Goal: Task Accomplishment & Management: Manage account settings

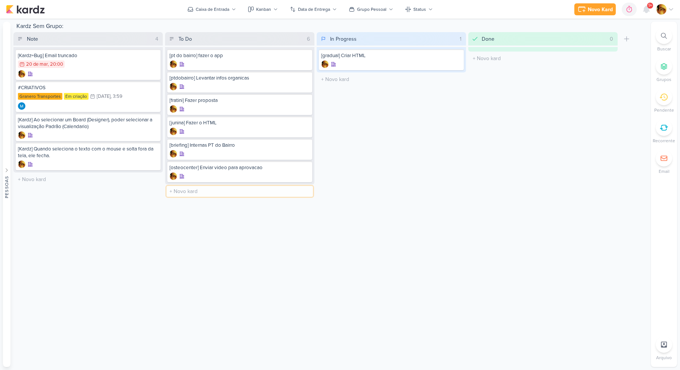
click at [193, 194] on input "text" at bounding box center [239, 191] width 146 height 11
type input "[ldi] Fazer HTML"
click at [395, 143] on div "In Progress 1 Mover Para Esquerda Mover Para Direita [GEOGRAPHIC_DATA] [gradual…" at bounding box center [390, 126] width 149 height 188
click at [224, 13] on button "Caixa de Entrada" at bounding box center [211, 9] width 57 height 12
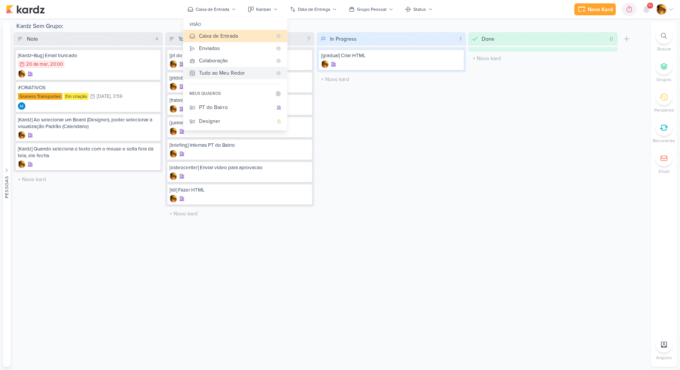
click at [225, 71] on div "Tudo ao Meu Redor" at bounding box center [235, 73] width 73 height 8
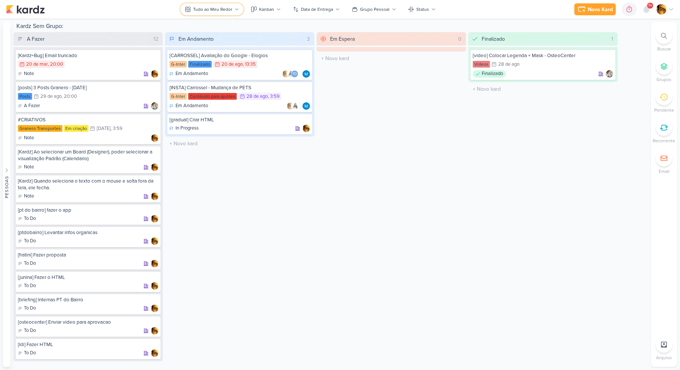
click at [224, 11] on div "Tudo ao Meu Redor" at bounding box center [212, 9] width 39 height 7
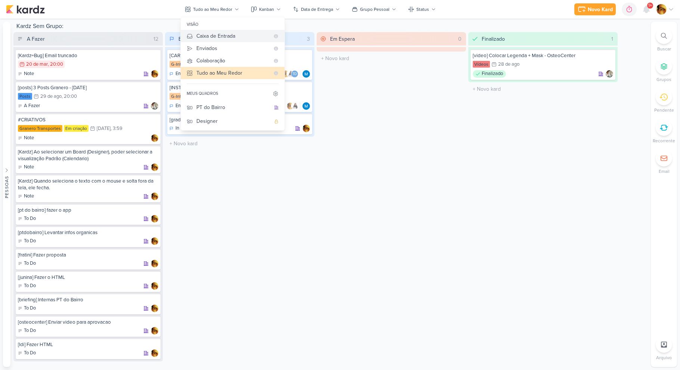
click at [220, 37] on div "Caixa de Entrada" at bounding box center [232, 36] width 73 height 8
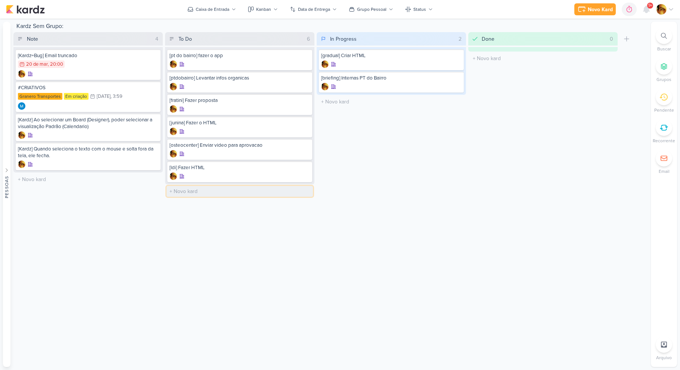
click at [237, 194] on input "text" at bounding box center [239, 191] width 146 height 11
type input "[layouts] Internas PT do Bairro"
click at [206, 202] on div at bounding box center [239, 198] width 140 height 7
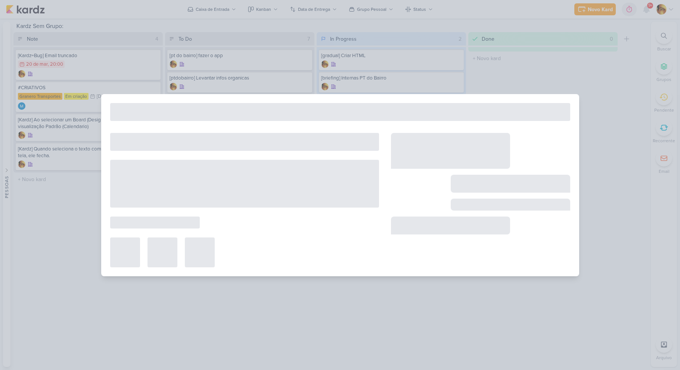
select select "59"
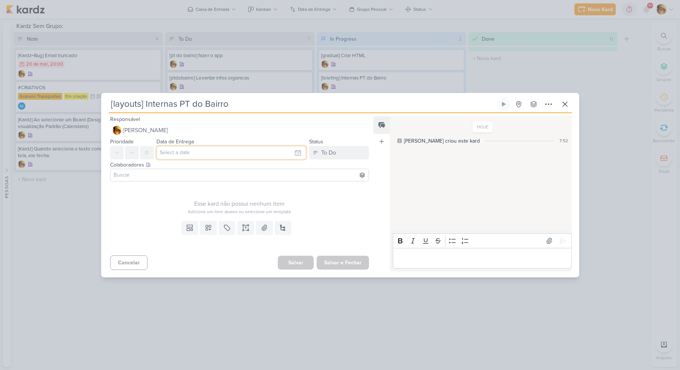
click at [194, 154] on input "text" at bounding box center [231, 152] width 150 height 13
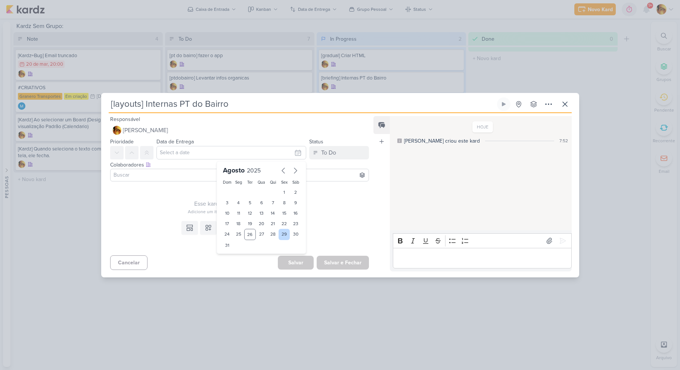
click at [282, 237] on div "29" at bounding box center [284, 234] width 12 height 11
click at [176, 198] on div "Esse kard não possui nenhum item Adicione um item abaixo ou selecione um templa…" at bounding box center [239, 199] width 259 height 31
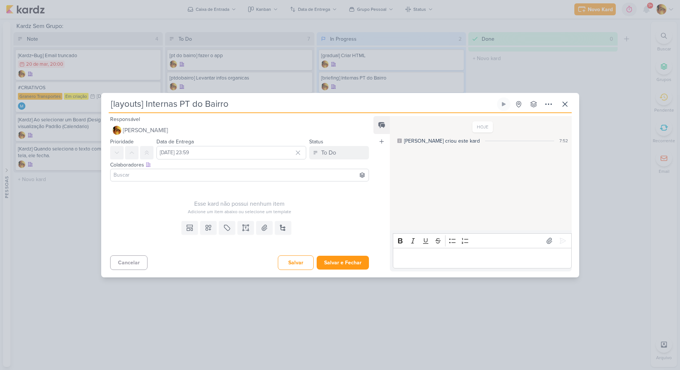
click at [170, 173] on input at bounding box center [239, 175] width 255 height 9
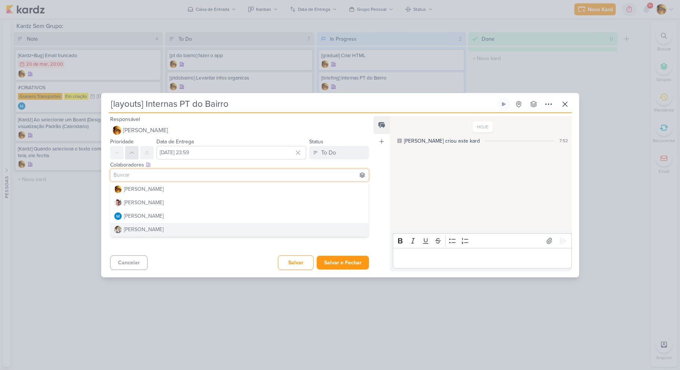
drag, startPoint x: 184, startPoint y: 261, endPoint x: 135, endPoint y: 152, distance: 119.3
click at [184, 259] on div "Cancelar [GEOGRAPHIC_DATA] Salvar e Fechar Ctrl + Enter" at bounding box center [236, 261] width 271 height 19
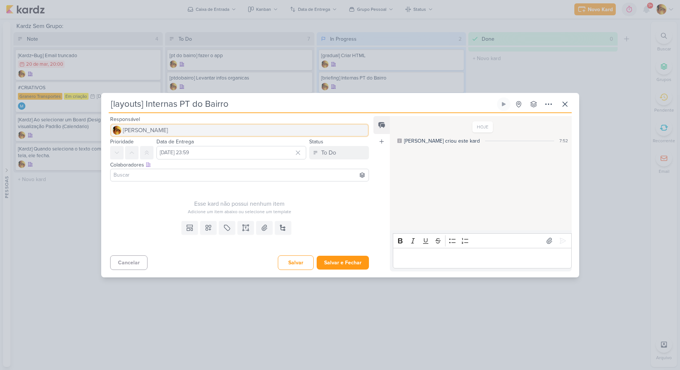
click at [137, 133] on span "[PERSON_NAME]" at bounding box center [145, 130] width 45 height 9
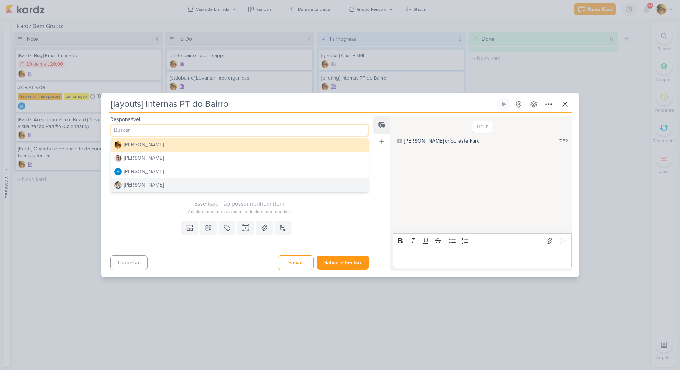
click at [139, 181] on div "[PERSON_NAME]" at bounding box center [144, 185] width 40 height 8
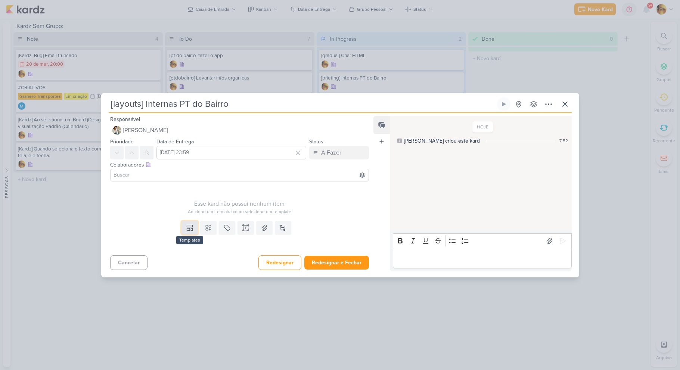
click at [188, 226] on icon at bounding box center [189, 227] width 7 height 7
click at [188, 209] on div "Design" at bounding box center [215, 211] width 58 height 8
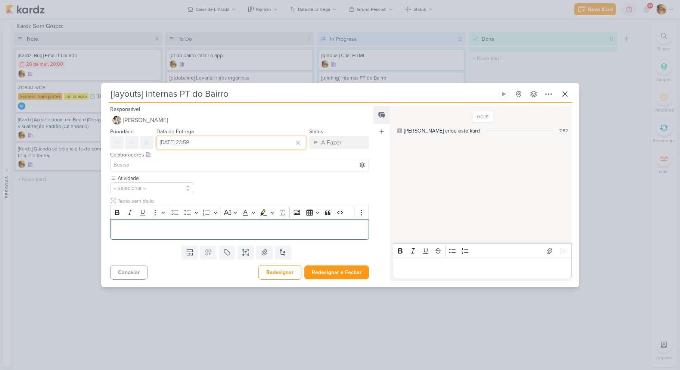
click at [200, 138] on input "[DATE] 23:59" at bounding box center [231, 142] width 150 height 13
click at [291, 162] on icon "button" at bounding box center [295, 160] width 9 height 9
click at [238, 183] on div "1" at bounding box center [239, 182] width 12 height 10
type input "1 de setembro de 2025 às 23:59"
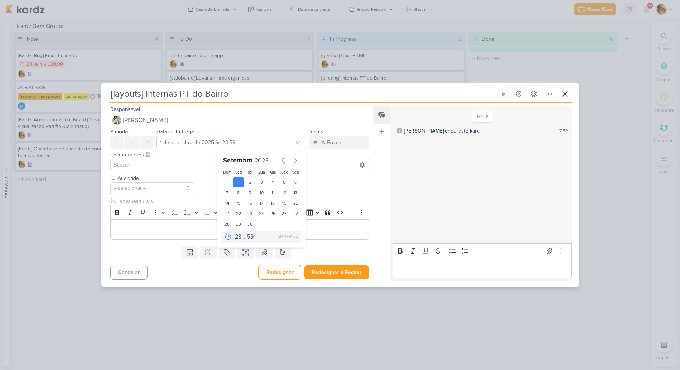
drag, startPoint x: 206, startPoint y: 183, endPoint x: 195, endPoint y: 182, distance: 11.3
click at [206, 183] on div "Atividade -- selecionar --" at bounding box center [239, 206] width 259 height 65
click at [164, 190] on button "-- selecionar --" at bounding box center [152, 188] width 84 height 12
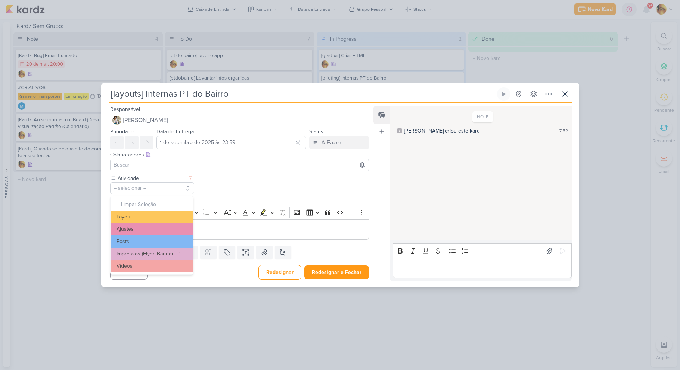
click at [140, 217] on button "Layout" at bounding box center [151, 216] width 82 height 12
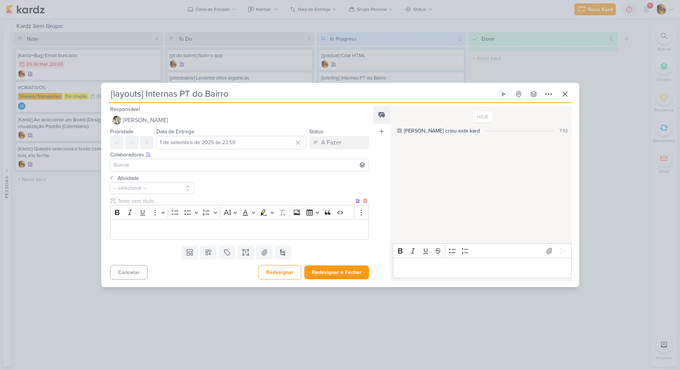
click at [148, 225] on p "Editor editing area: main" at bounding box center [239, 229] width 251 height 9
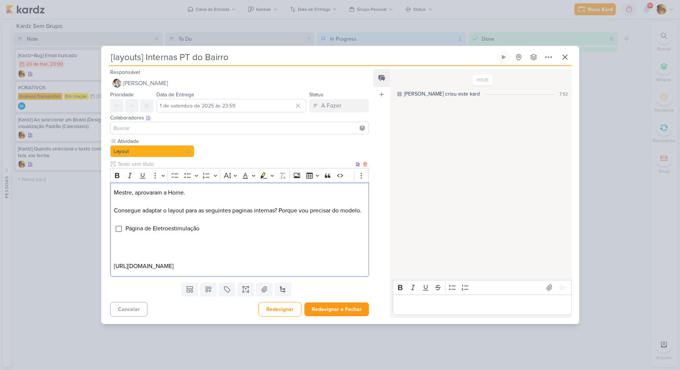
click at [209, 240] on p "Editor editing area: main" at bounding box center [239, 239] width 251 height 9
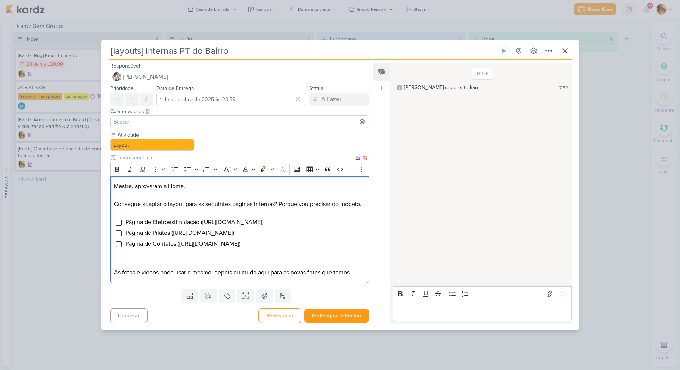
click at [245, 268] on p "Editor editing area: main" at bounding box center [239, 263] width 251 height 9
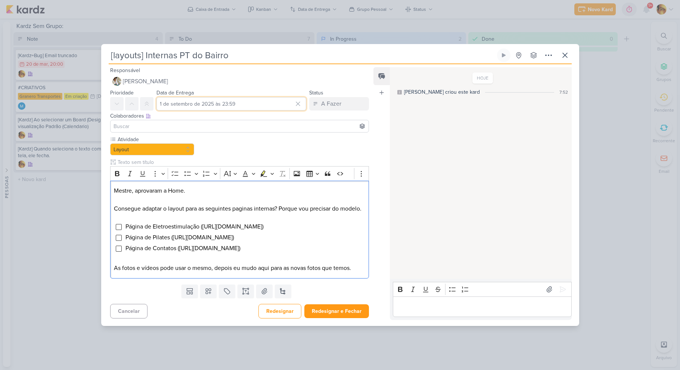
click at [246, 103] on input "1 de setembro de 2025 às 23:59" at bounding box center [231, 103] width 150 height 13
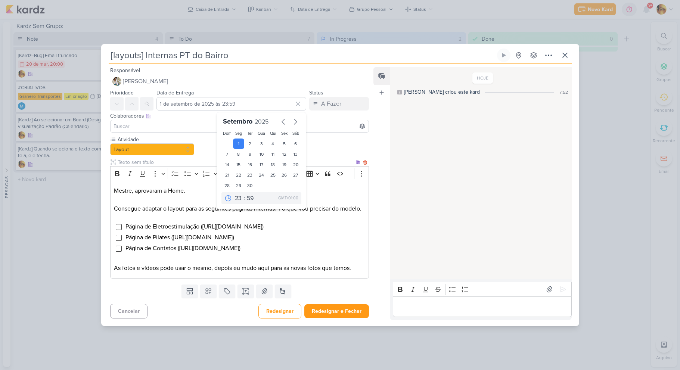
click at [299, 248] on ul "Página de Eletroestimulação ([URL][DOMAIN_NAME]) Página de Pilates ([URL][DOMAI…" at bounding box center [245, 237] width 240 height 31
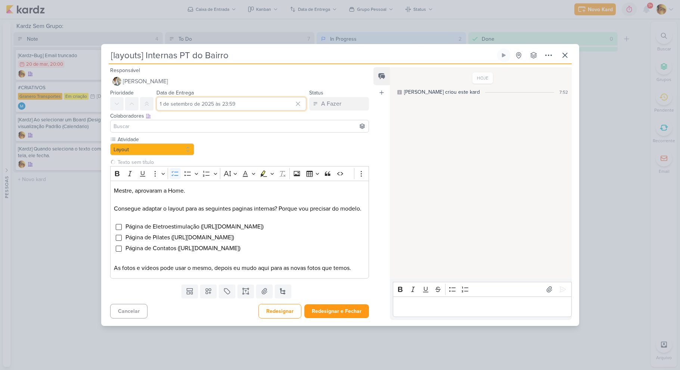
click at [243, 102] on input "1 de setembro de 2025 às 23:59" at bounding box center [231, 103] width 150 height 13
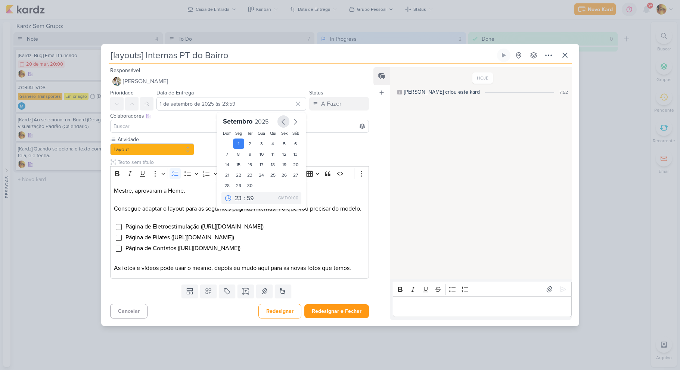
click at [279, 117] on icon "button" at bounding box center [283, 121] width 9 height 9
click at [283, 185] on div "29" at bounding box center [284, 185] width 12 height 11
type input "[DATE] 23:59"
click at [336, 227] on li "Página de Eletroestimulação ([URL][DOMAIN_NAME])" at bounding box center [245, 226] width 240 height 9
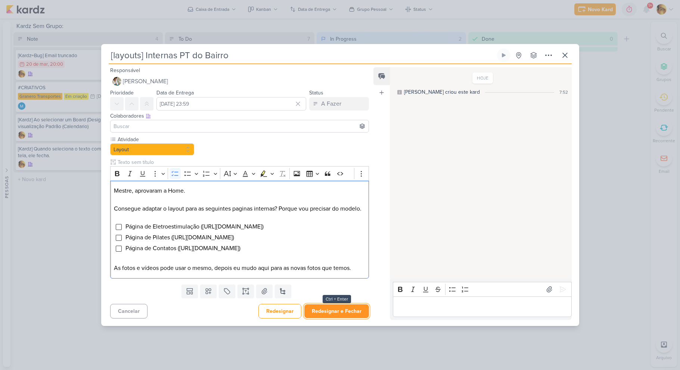
click at [333, 318] on button "Redesignar e Fechar" at bounding box center [336, 311] width 65 height 14
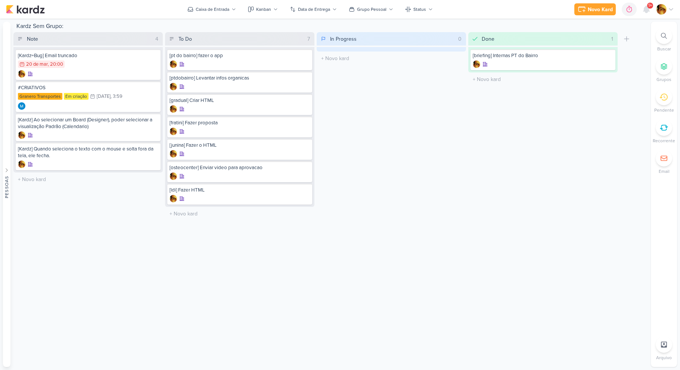
drag, startPoint x: 357, startPoint y: 58, endPoint x: 405, endPoint y: 149, distance: 102.5
click at [204, 193] on input "text" at bounding box center [239, 191] width 146 height 11
click at [219, 228] on div "Kardz Sem Grupo: Note 4 Mover Para Esquerda Mover Para Direita [GEOGRAPHIC_DATA…" at bounding box center [330, 194] width 634 height 345
